Goal: Check status: Check status

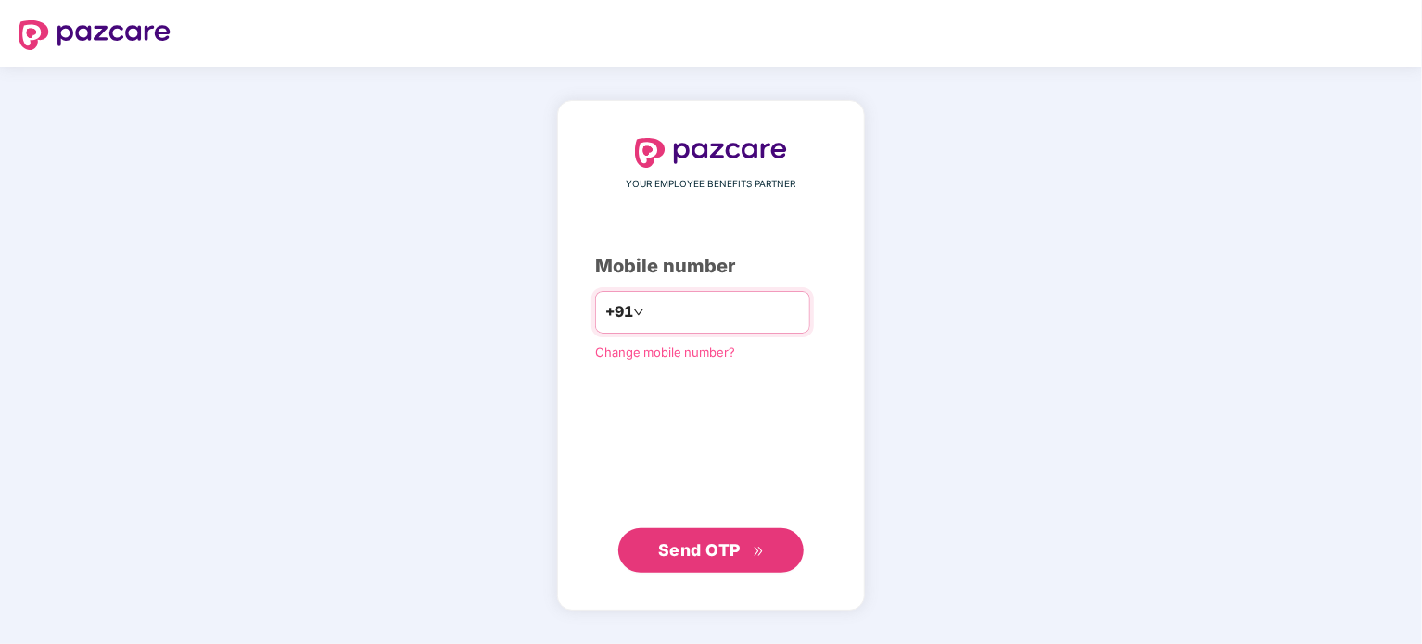
click at [760, 307] on input "number" at bounding box center [724, 313] width 152 height 30
type input "**********"
click at [743, 540] on span "Send OTP" at bounding box center [711, 551] width 107 height 26
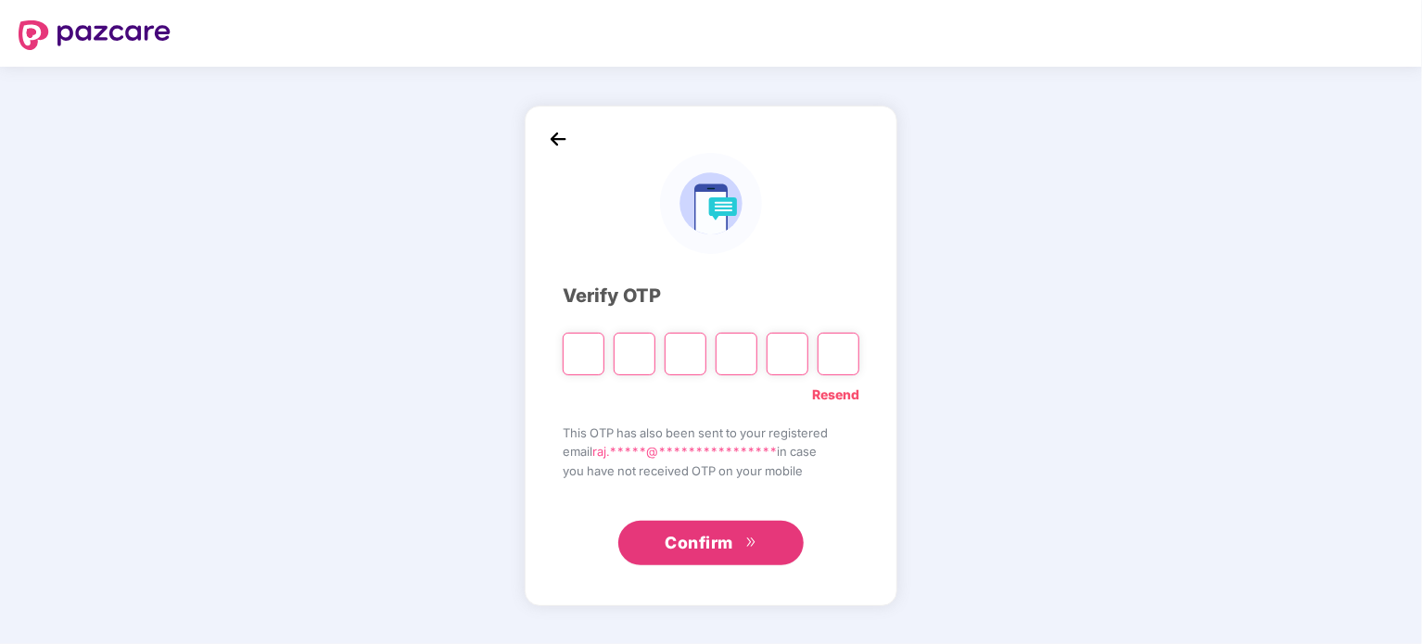
click at [837, 392] on link "Resend" at bounding box center [835, 395] width 47 height 20
click at [581, 366] on input "Please enter verification code. Digit 1" at bounding box center [584, 354] width 42 height 43
type input "*"
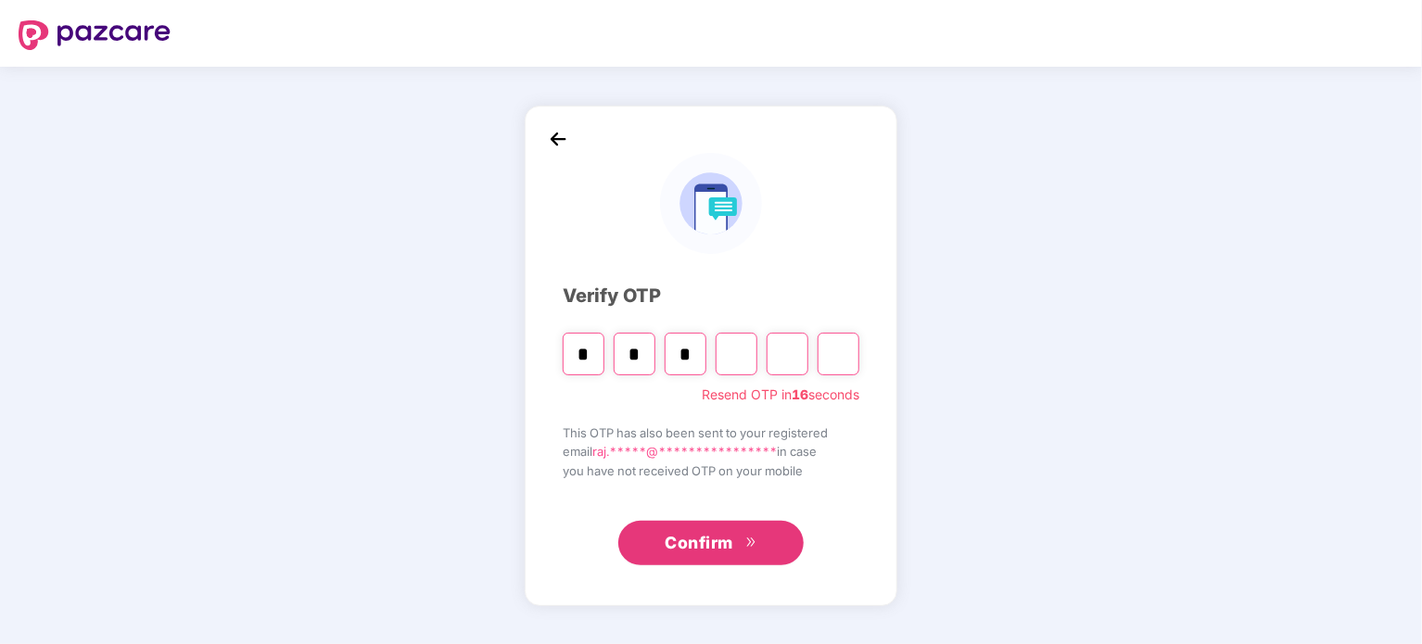
type input "*"
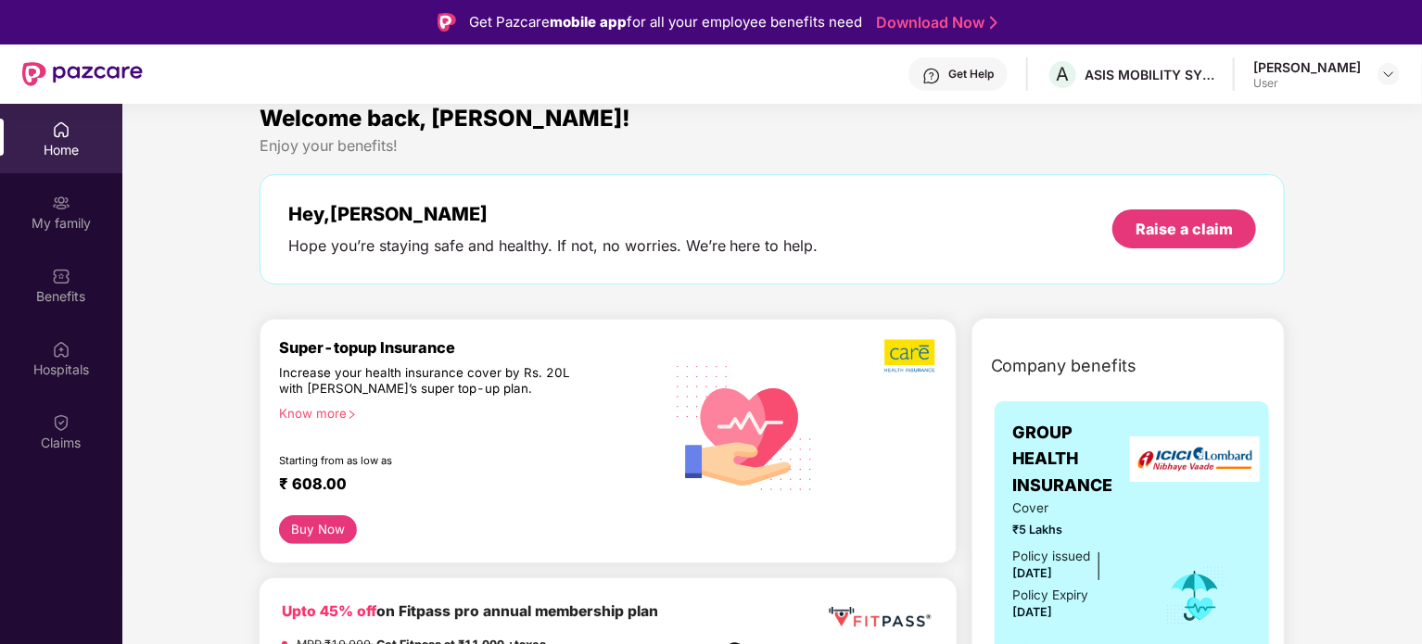
scroll to position [32, 0]
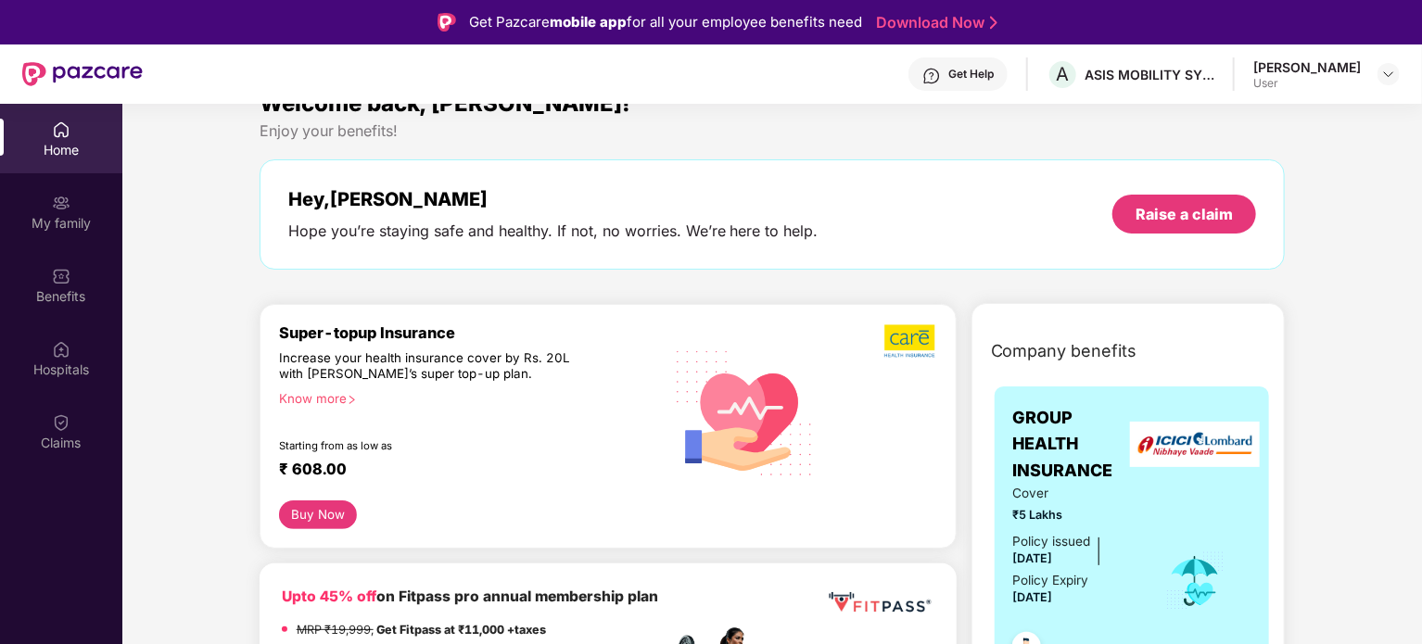
click at [1342, 88] on div "User" at bounding box center [1307, 83] width 108 height 15
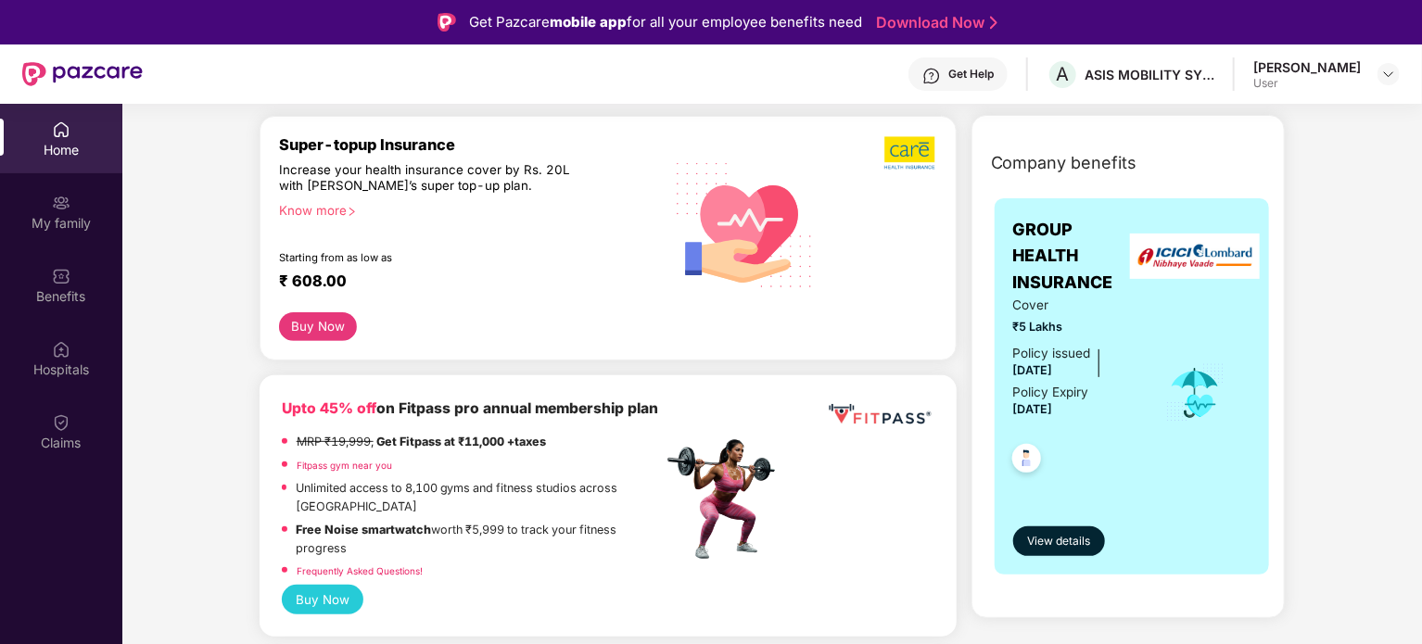
scroll to position [251, 0]
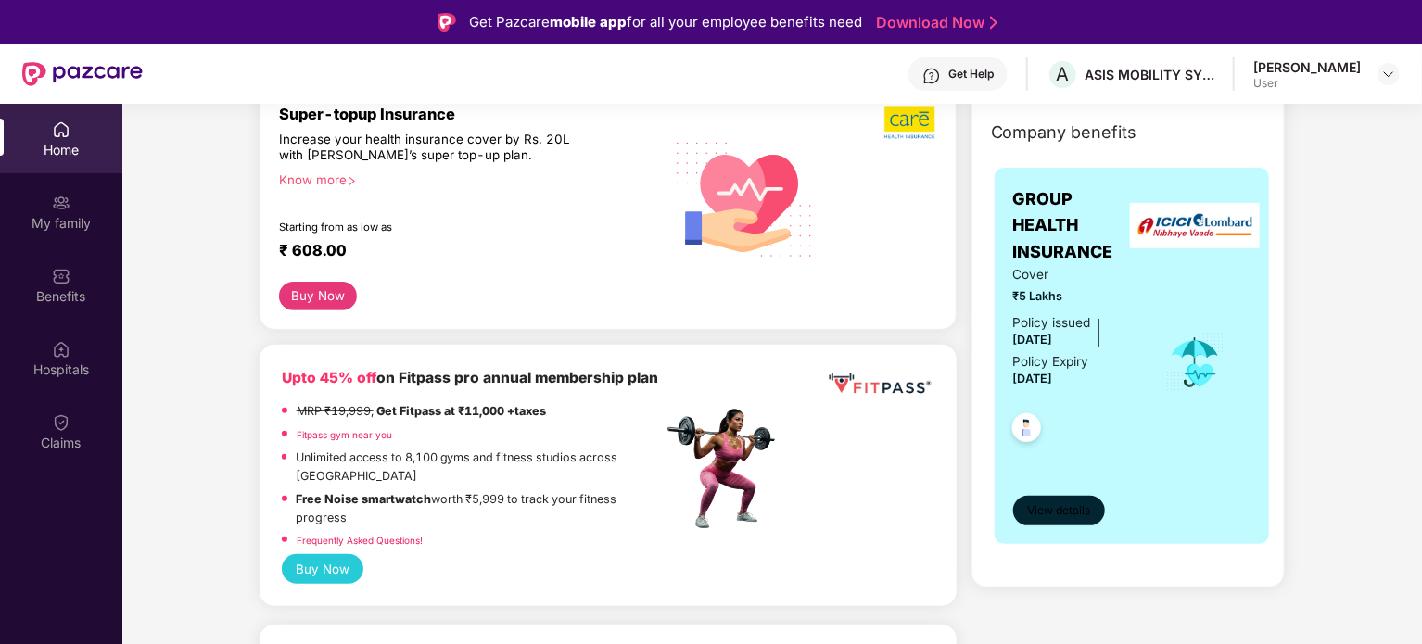
click at [1048, 510] on span "View details" at bounding box center [1058, 511] width 63 height 18
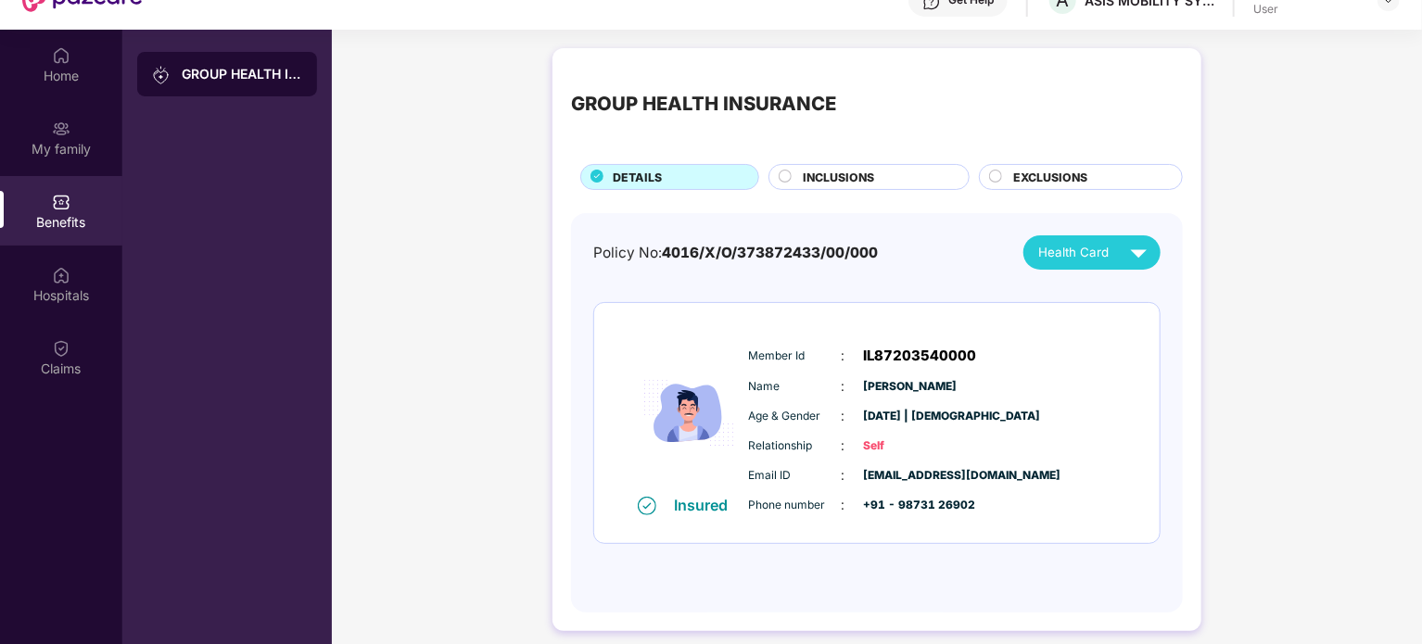
scroll to position [78, 0]
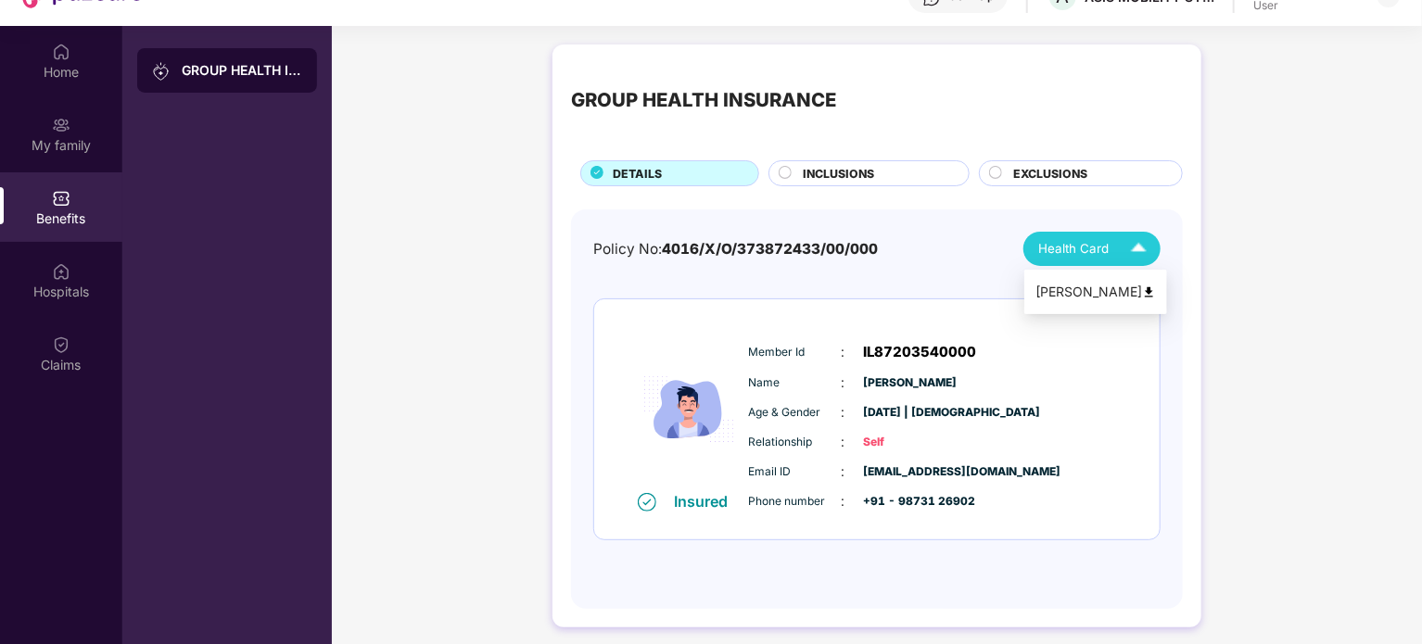
click at [1091, 251] on span "Health Card" at bounding box center [1073, 248] width 70 height 19
click at [1131, 279] on li "[PERSON_NAME]" at bounding box center [1095, 291] width 143 height 37
click at [911, 171] on div "INCLUSIONS" at bounding box center [876, 175] width 166 height 20
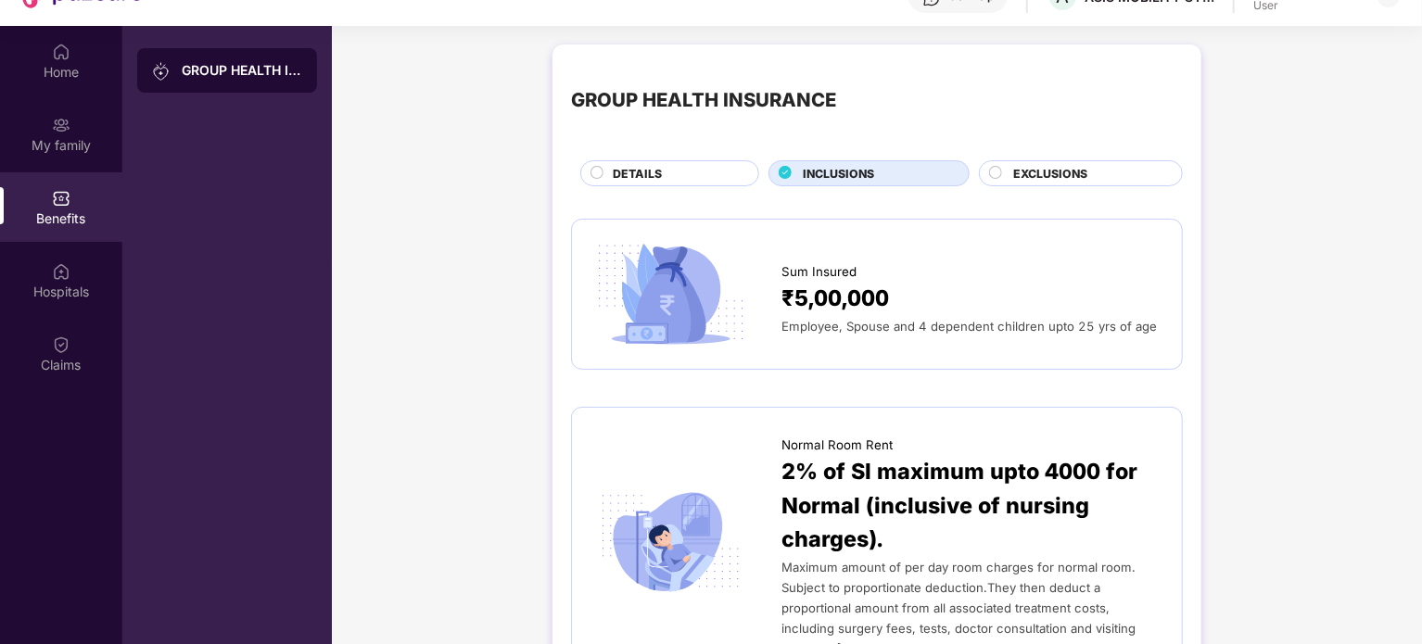
click at [1064, 177] on span "EXCLUSIONS" at bounding box center [1050, 174] width 74 height 18
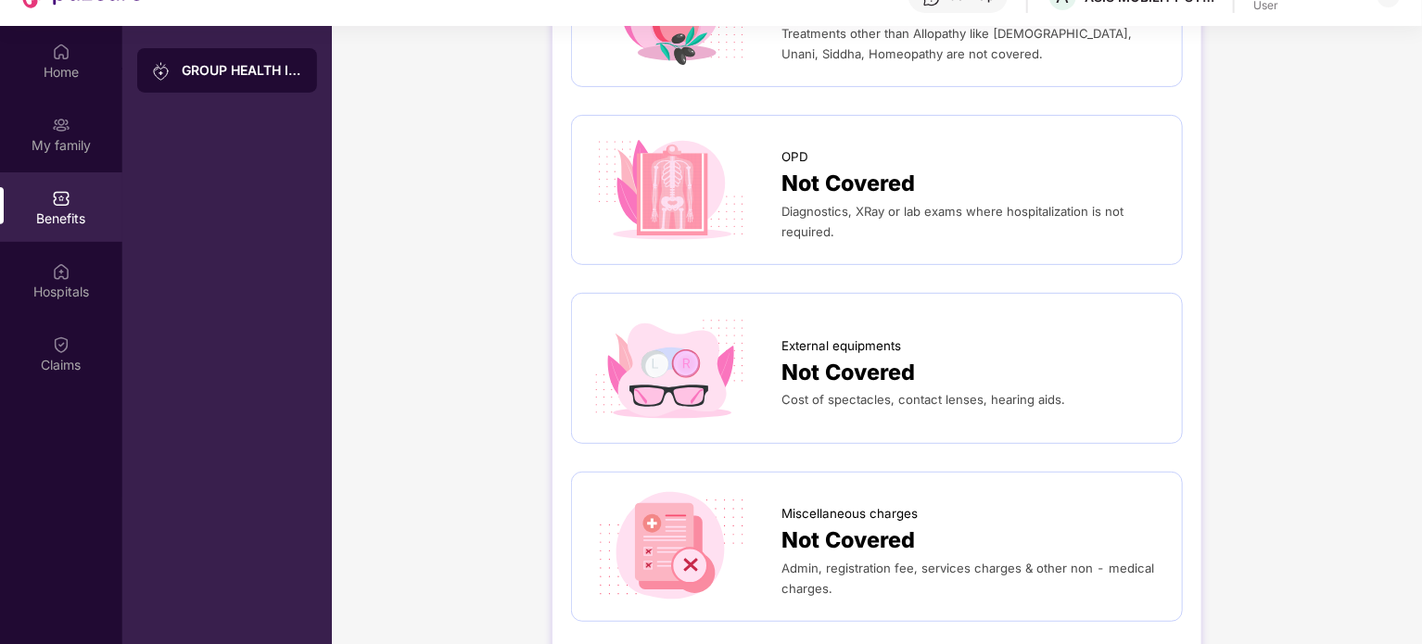
scroll to position [5, 0]
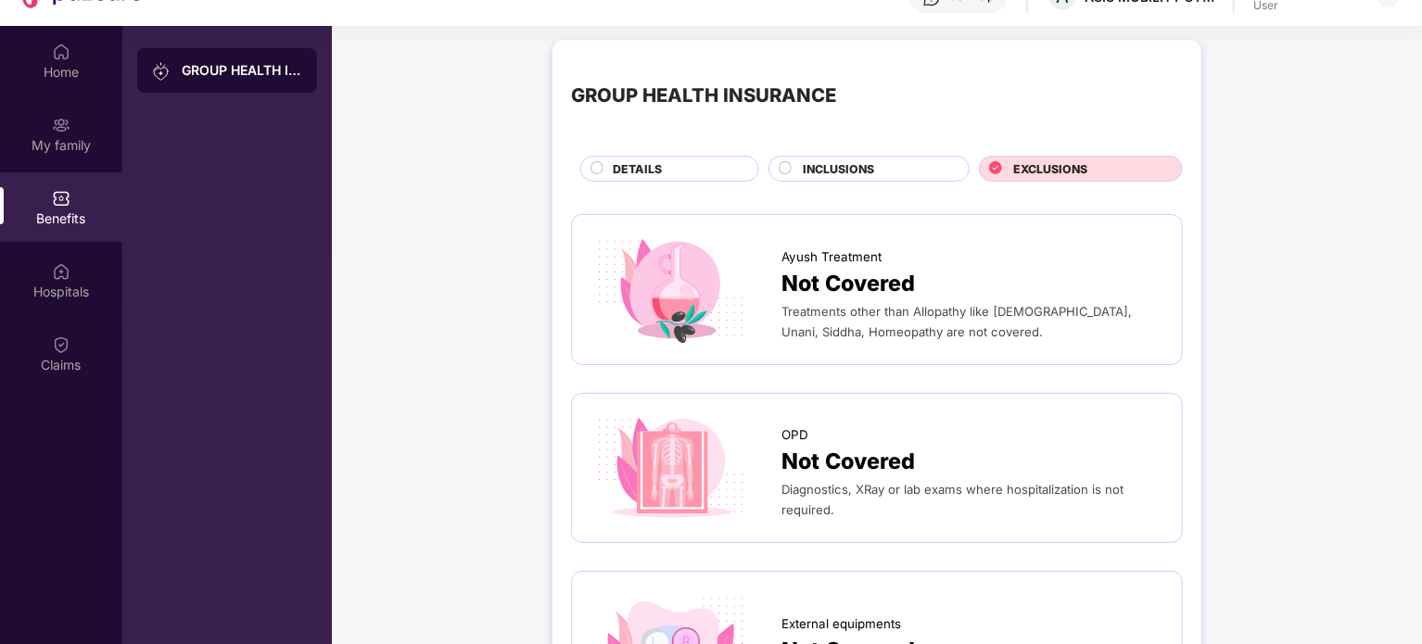
click at [668, 168] on div "DETAILS" at bounding box center [676, 170] width 146 height 20
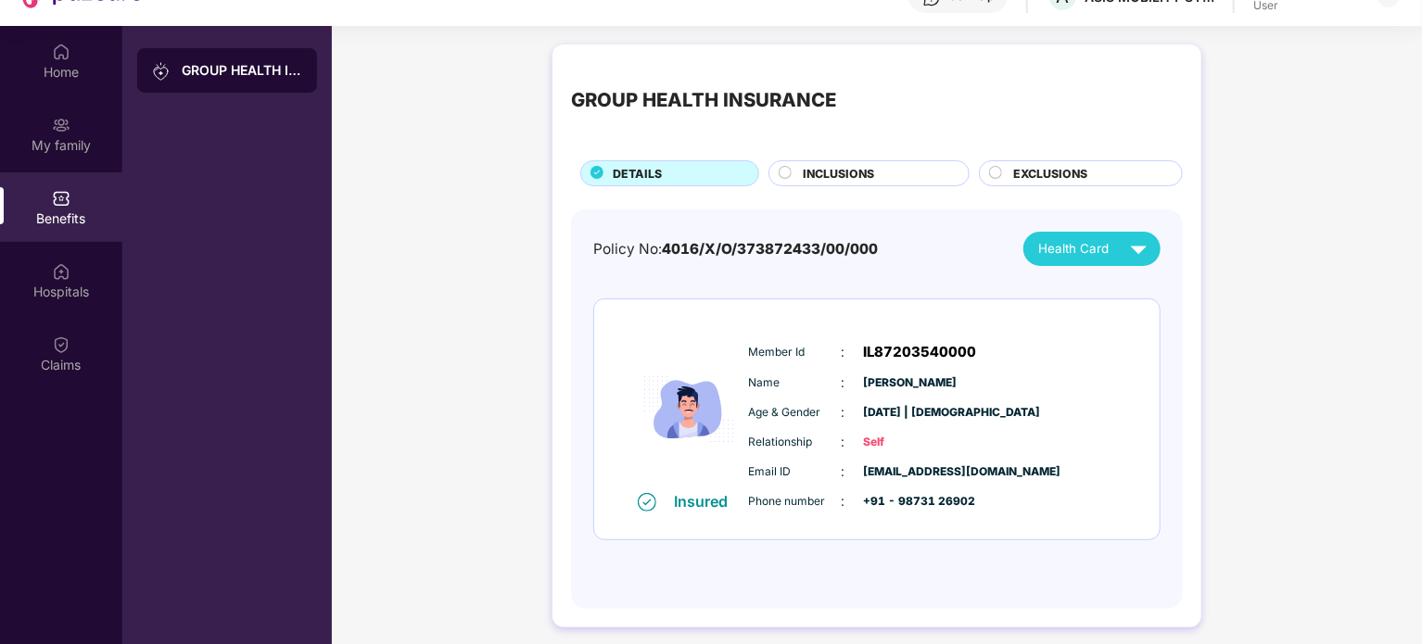
scroll to position [0, 0]
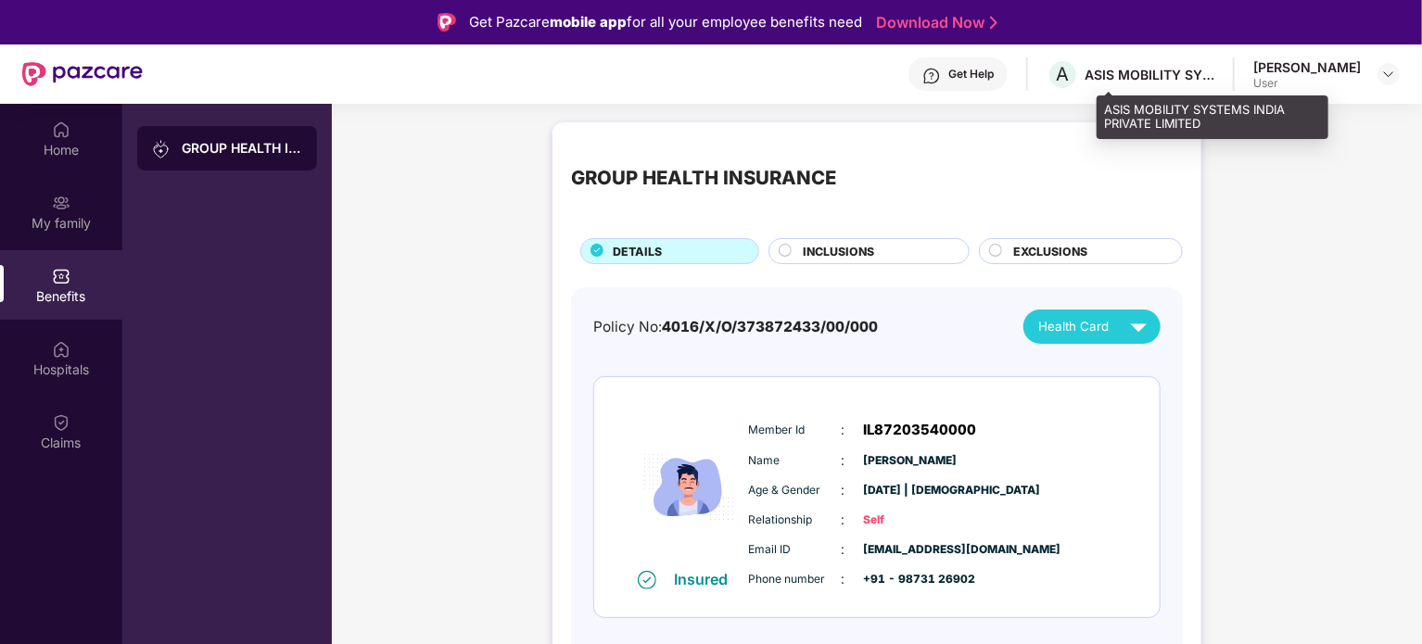
click at [1214, 72] on div "ASIS MOBILITY SYSTEMS INDIA PRIVATE LIMITED" at bounding box center [1150, 75] width 130 height 18
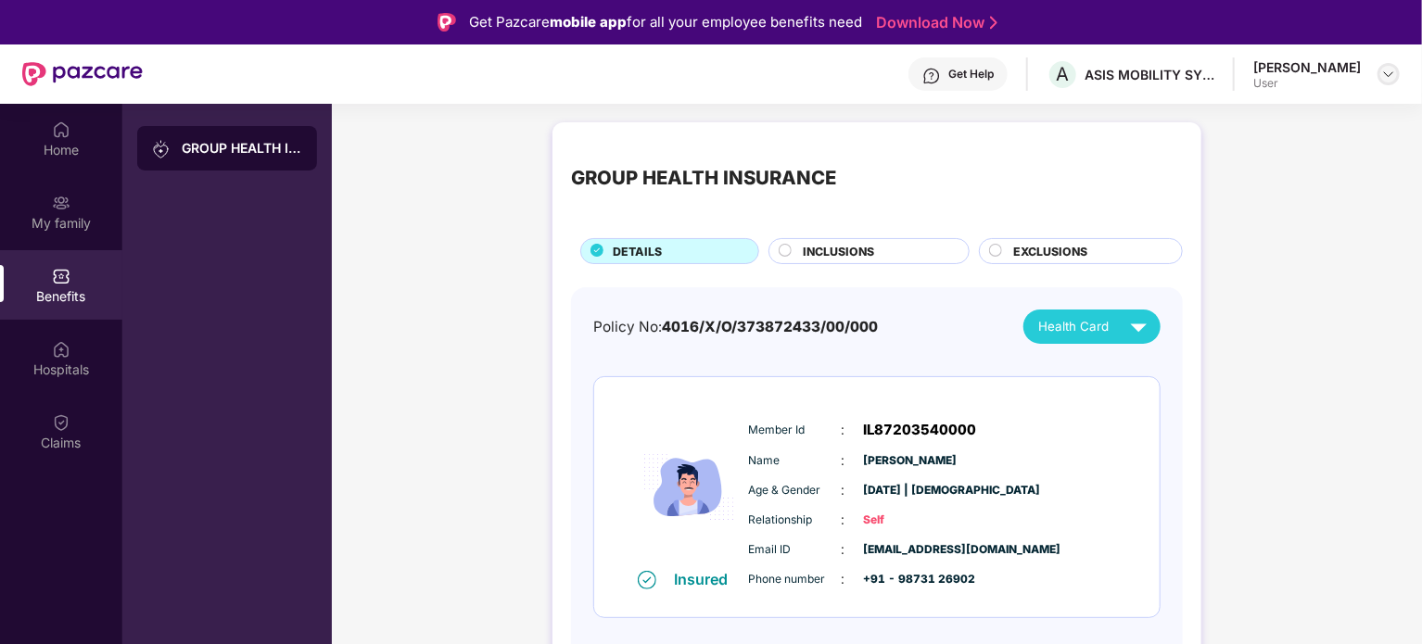
click at [1389, 80] on img at bounding box center [1388, 74] width 15 height 15
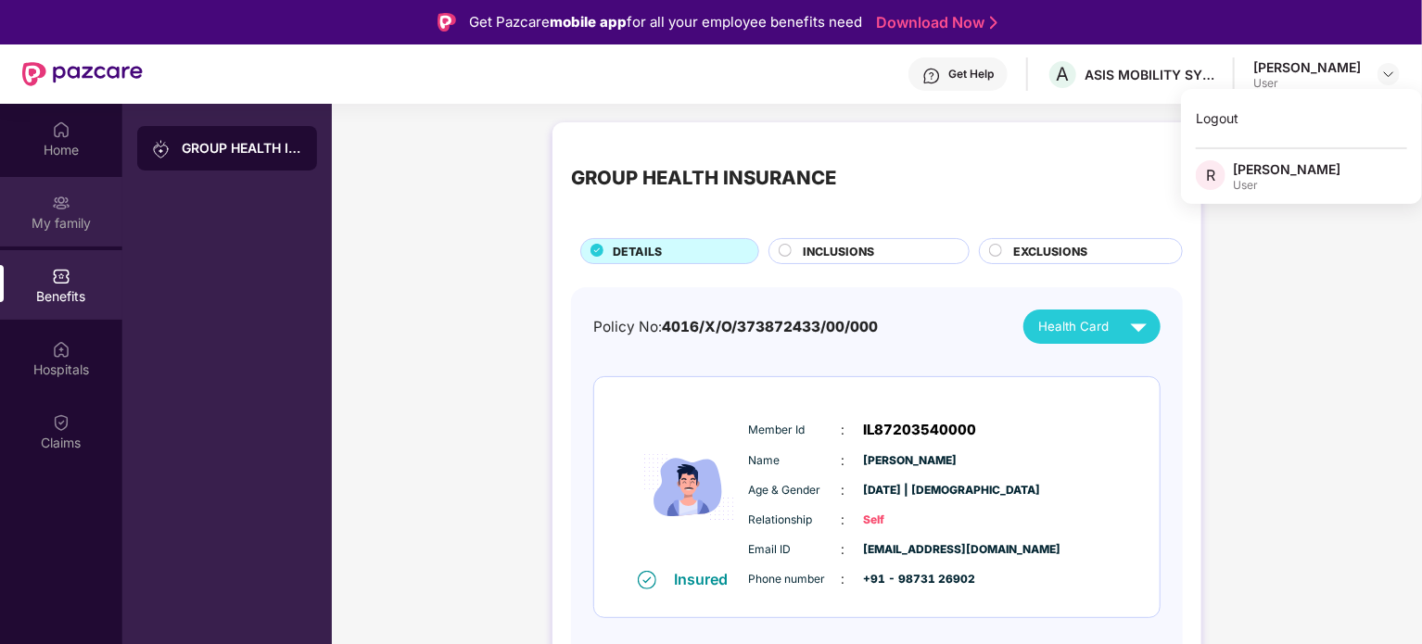
click at [53, 206] on img at bounding box center [61, 203] width 19 height 19
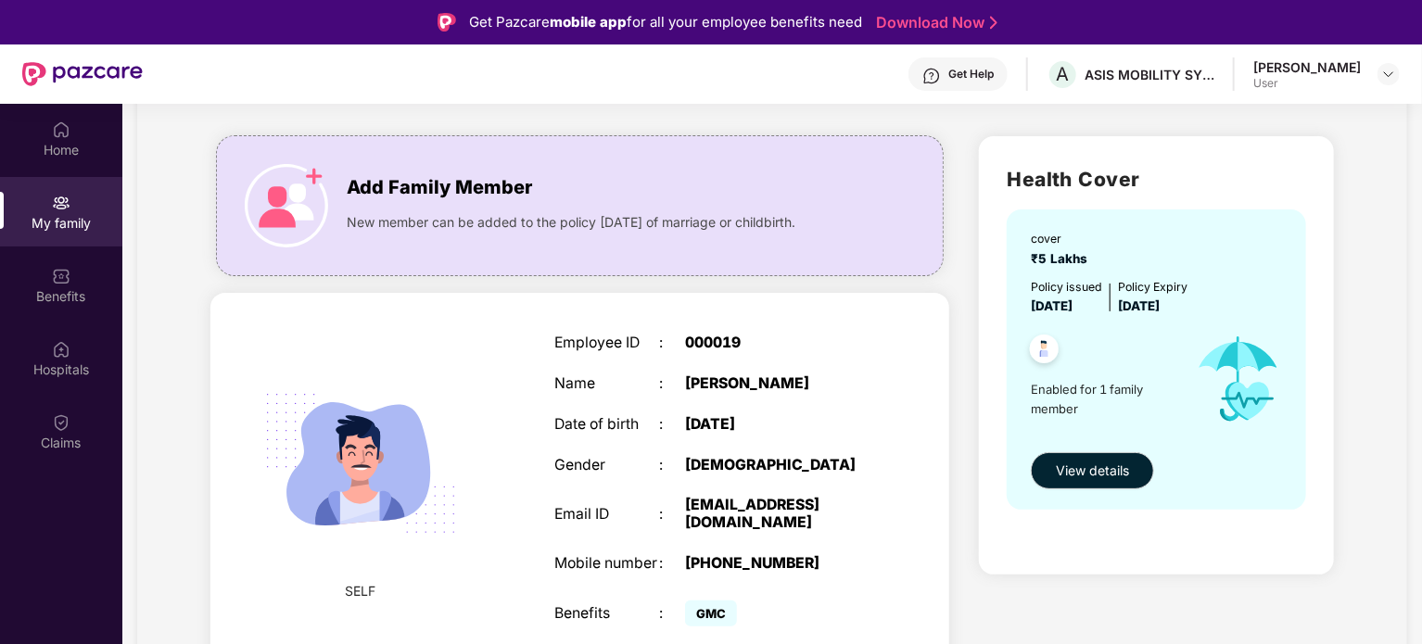
scroll to position [104, 0]
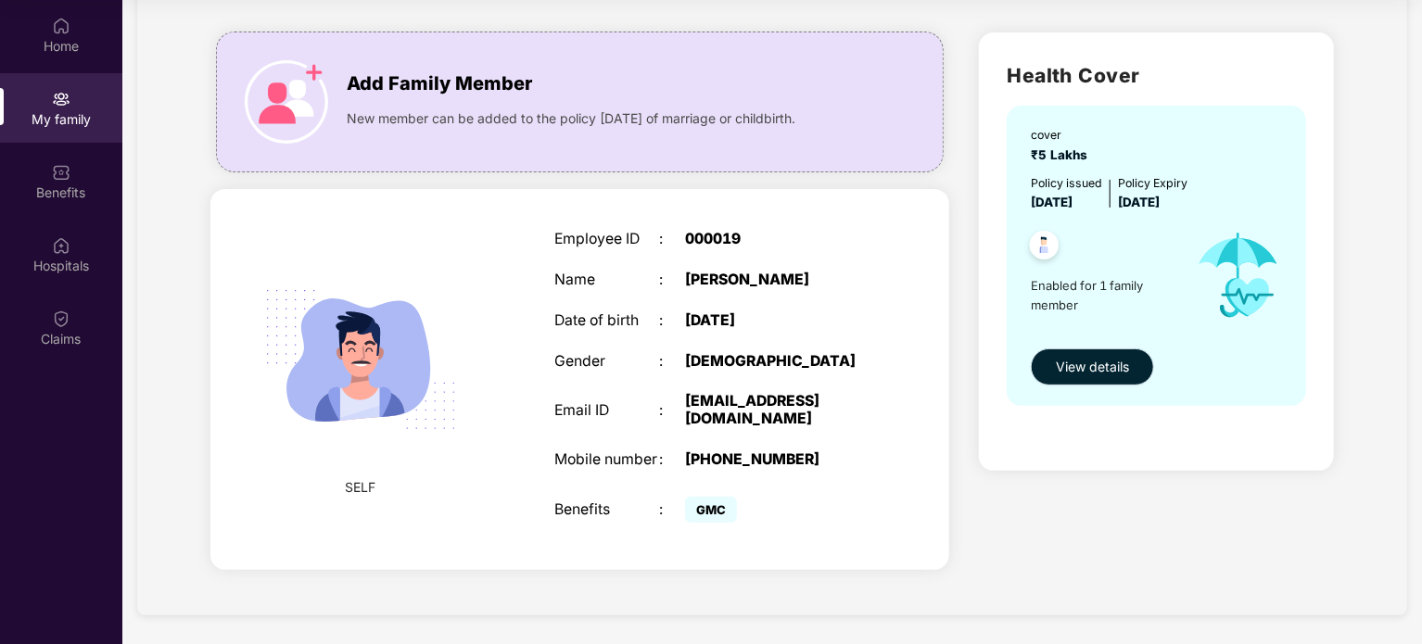
click at [1124, 359] on span "View details" at bounding box center [1092, 367] width 73 height 20
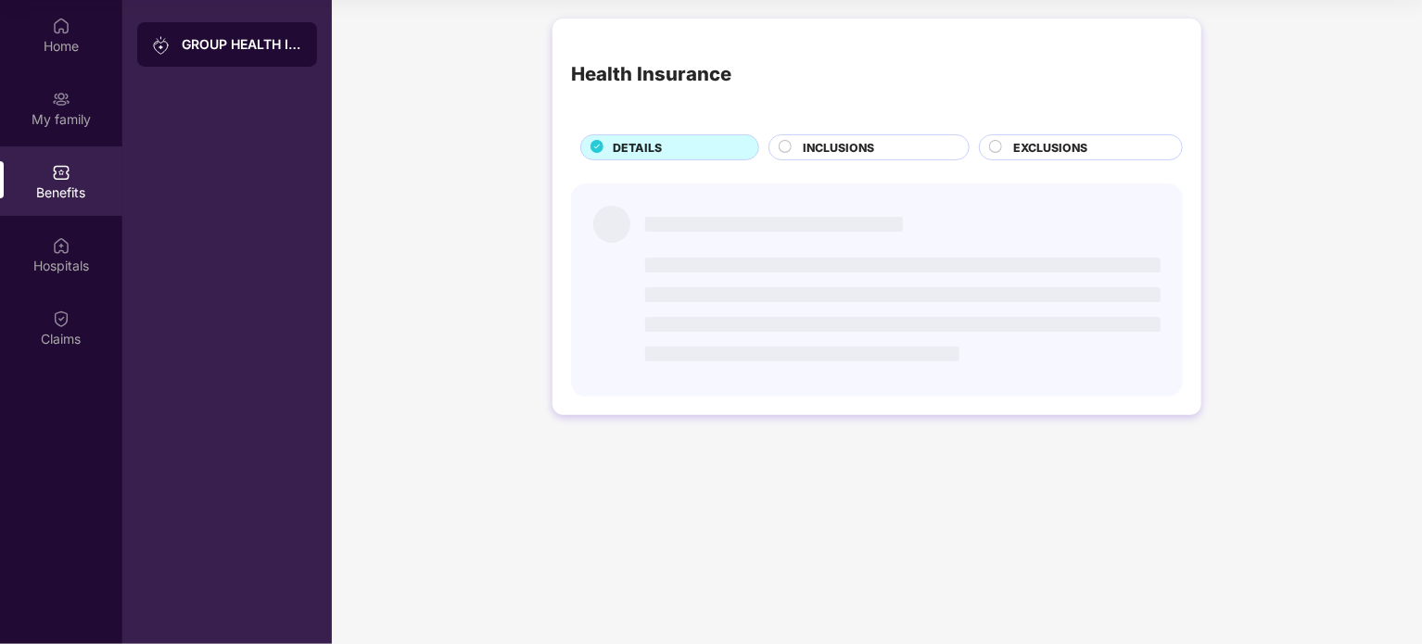
scroll to position [0, 0]
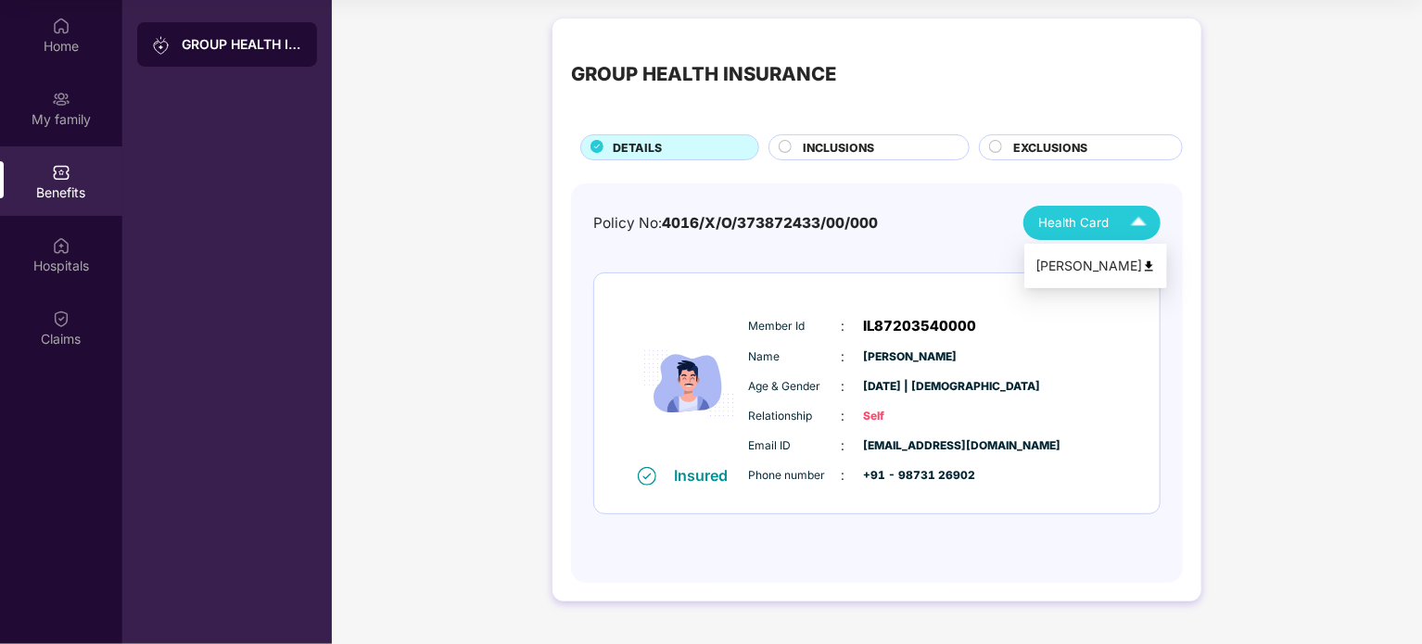
click at [1101, 225] on span "Health Card" at bounding box center [1073, 222] width 70 height 19
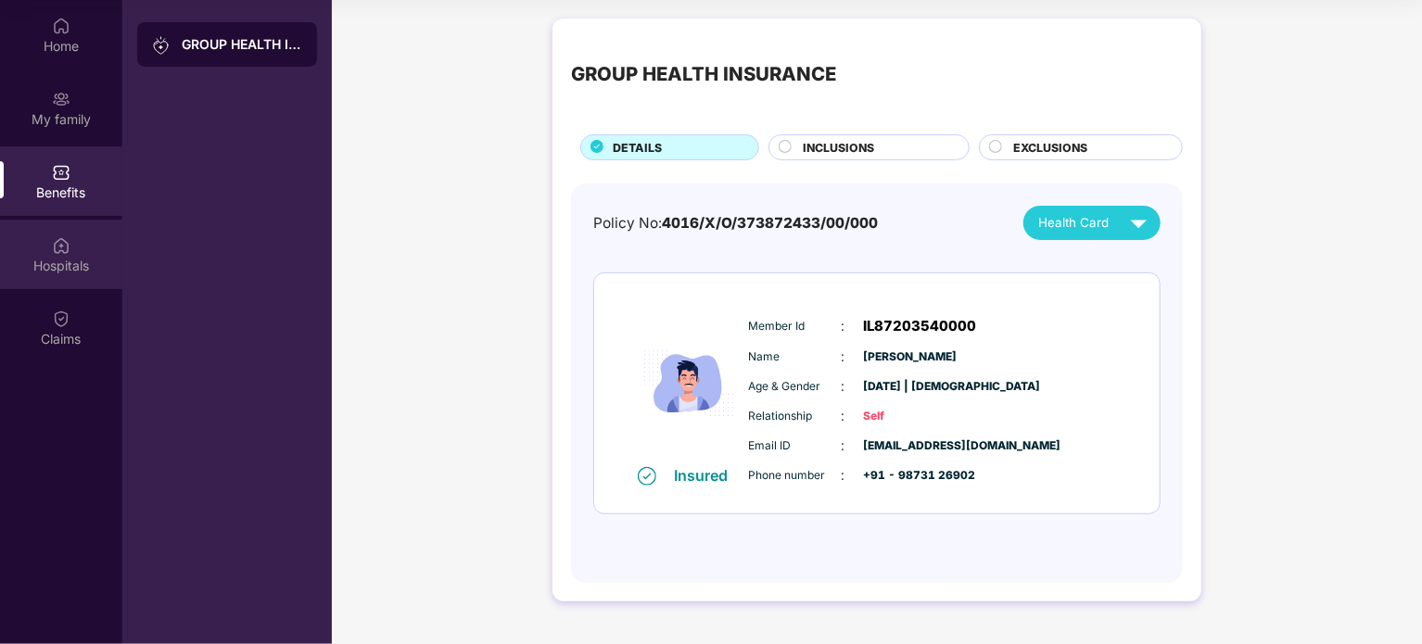
click at [66, 273] on div "Hospitals" at bounding box center [61, 266] width 122 height 19
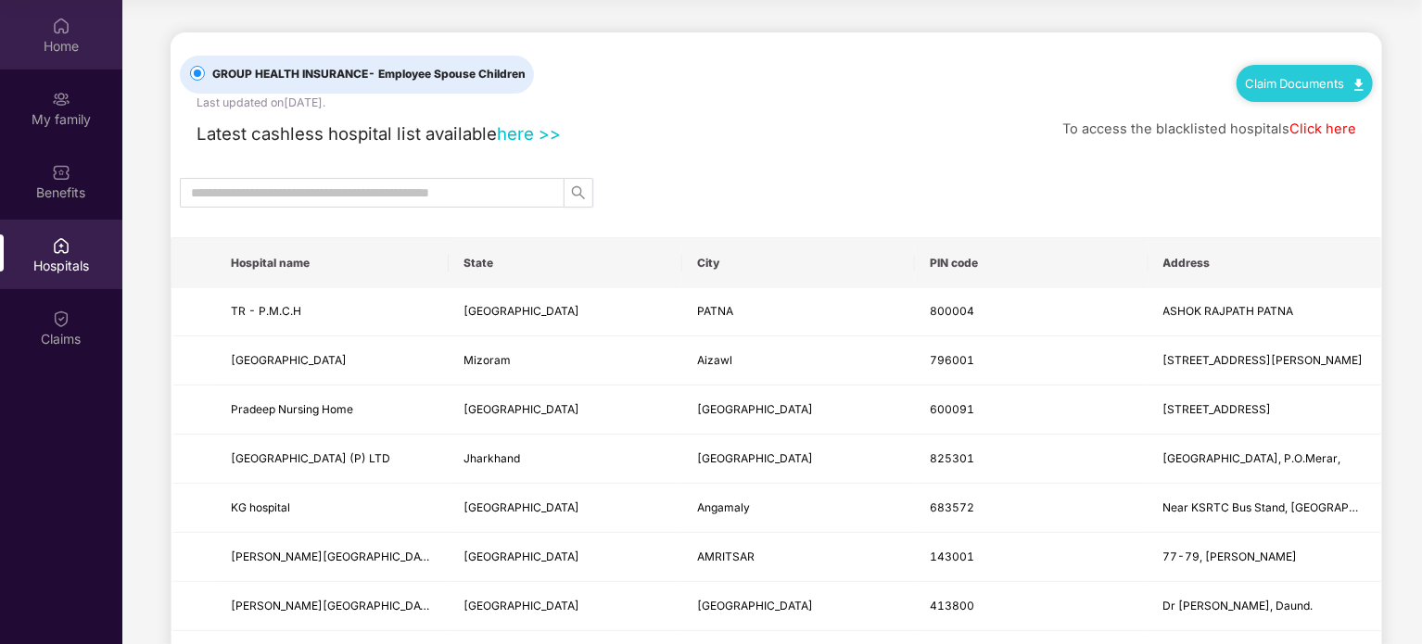
click at [64, 49] on div "Home" at bounding box center [61, 46] width 122 height 19
